Goal: Information Seeking & Learning: Learn about a topic

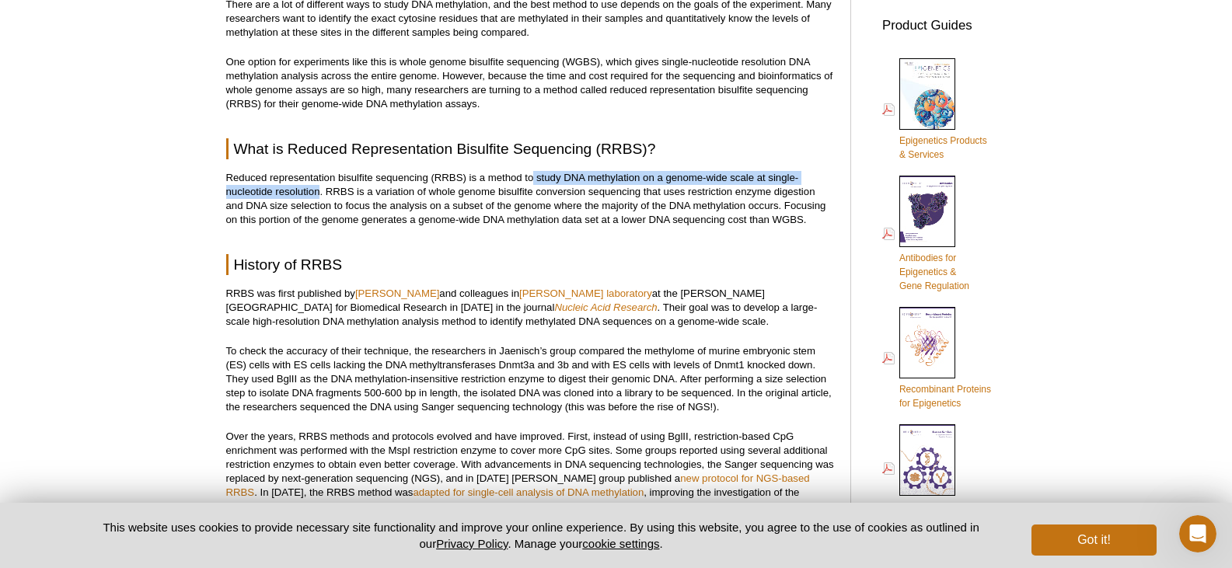
drag, startPoint x: 533, startPoint y: 180, endPoint x: 320, endPoint y: 188, distance: 213.2
click at [320, 188] on p "Reduced representation bisulfite sequencing (RRBS) is a method to study DNA met…" at bounding box center [530, 199] width 609 height 56
click at [765, 372] on p "To check the accuracy of their technique, the researchers in Jaenisch’s group c…" at bounding box center [530, 379] width 609 height 70
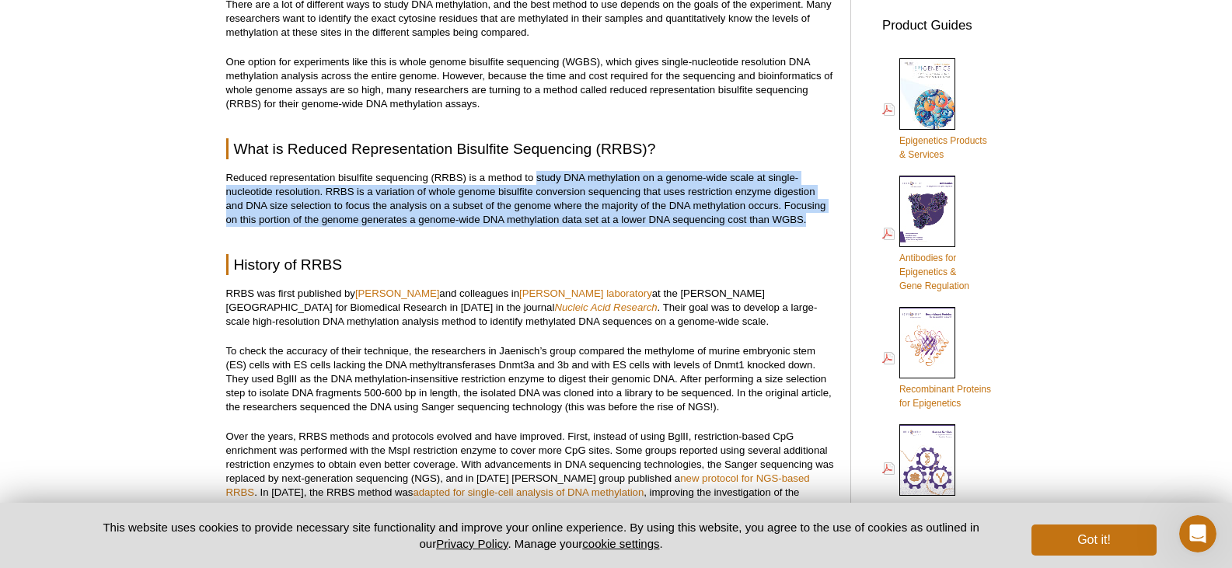
drag, startPoint x: 536, startPoint y: 178, endPoint x: 834, endPoint y: 221, distance: 300.9
click at [834, 221] on p "Reduced representation bisulfite sequencing (RRBS) is a method to study DNA met…" at bounding box center [530, 199] width 609 height 56
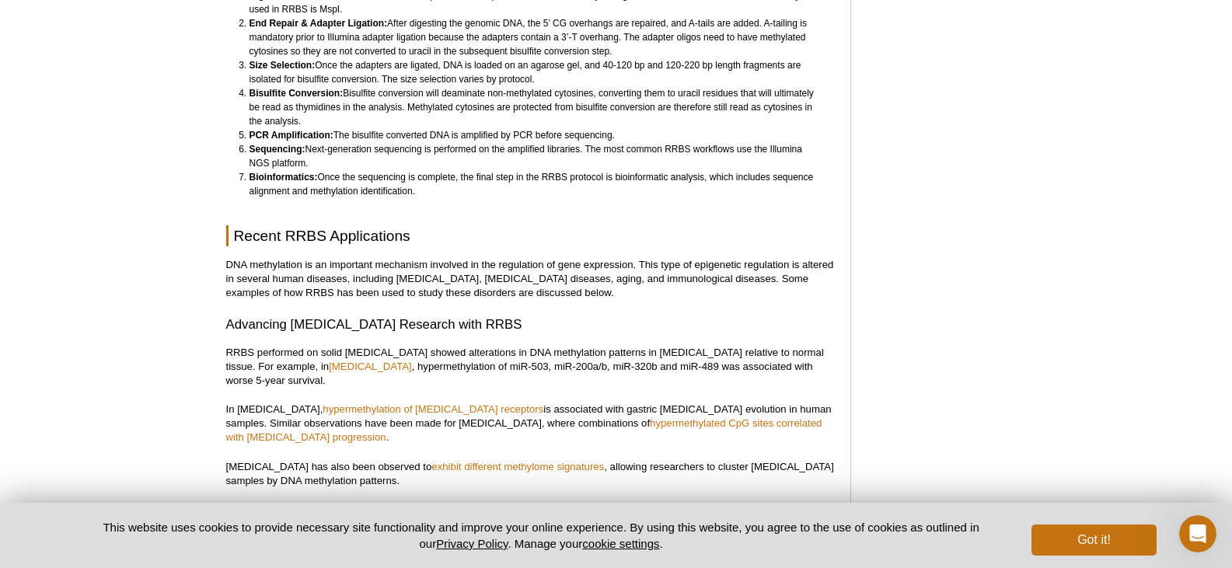
scroll to position [1493, 0]
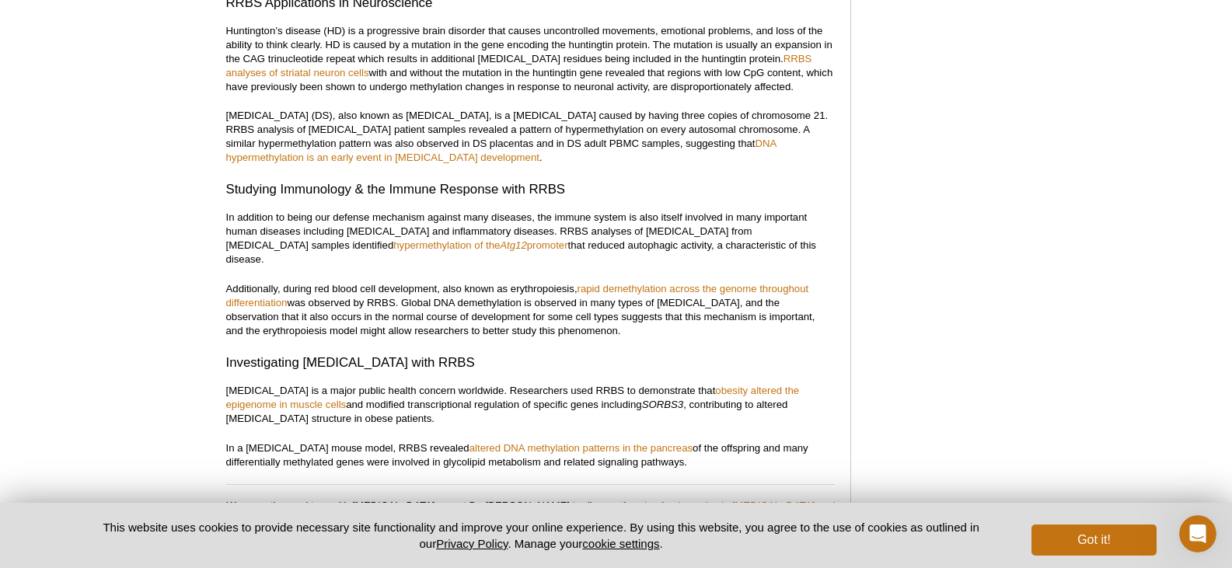
scroll to position [2193, 0]
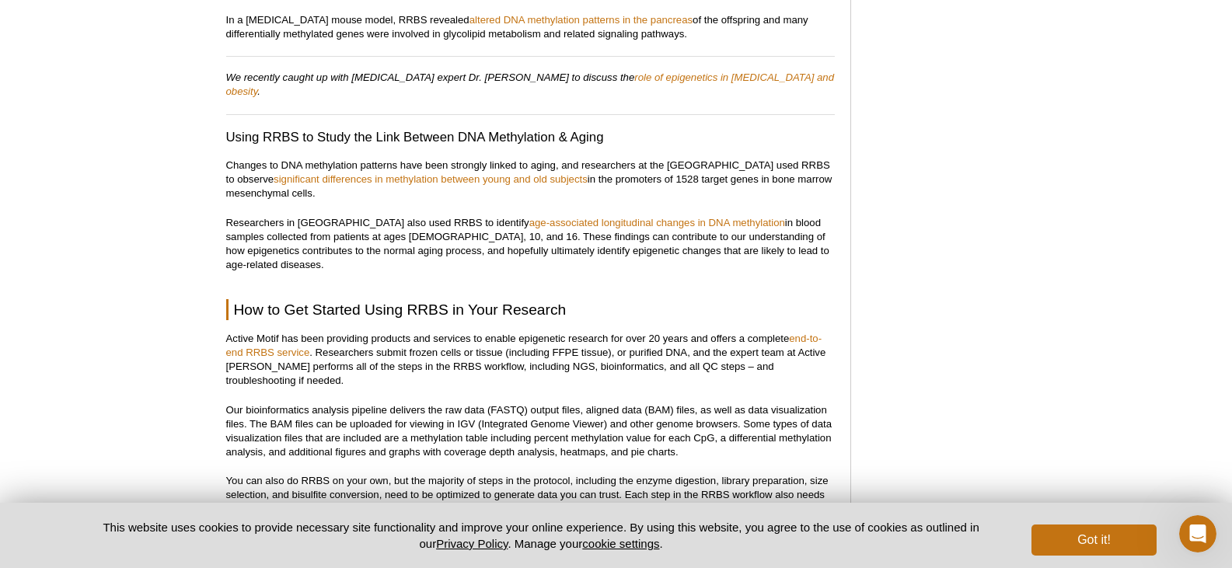
scroll to position [2582, 0]
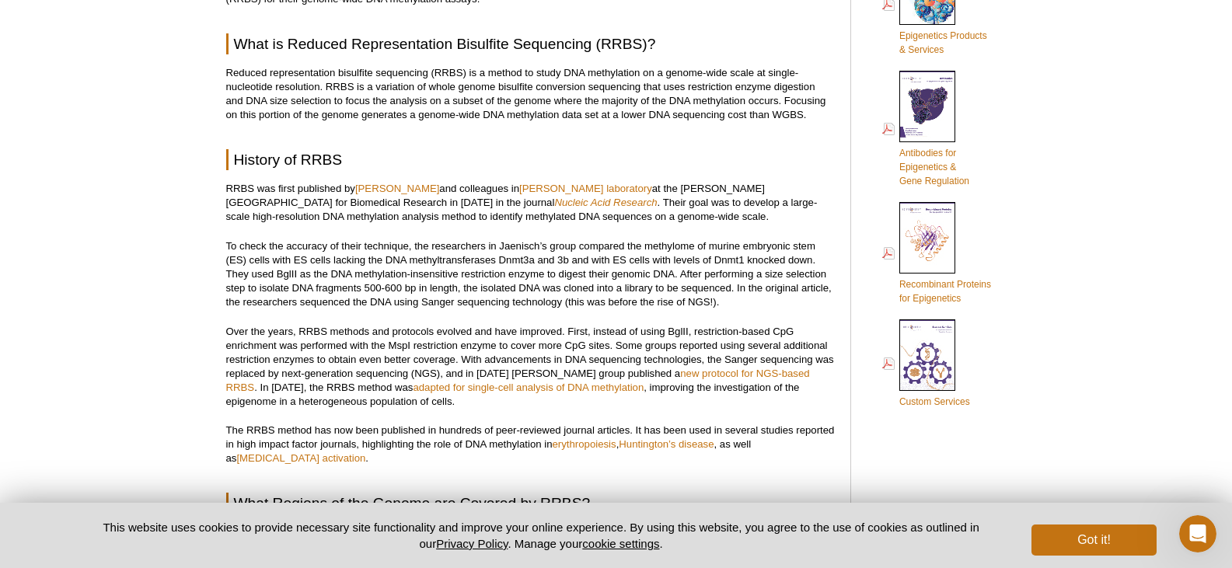
scroll to position [715, 0]
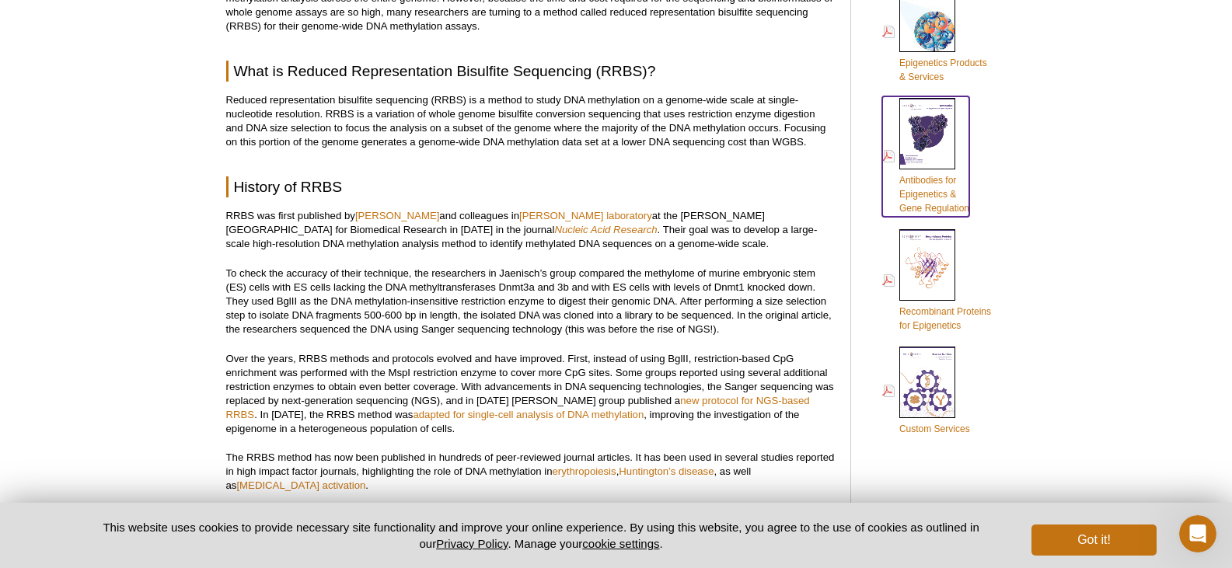
click at [932, 201] on link "Antibodies for Epigenetics & Gene Regulation" at bounding box center [926, 156] width 87 height 121
